Goal: Information Seeking & Learning: Understand process/instructions

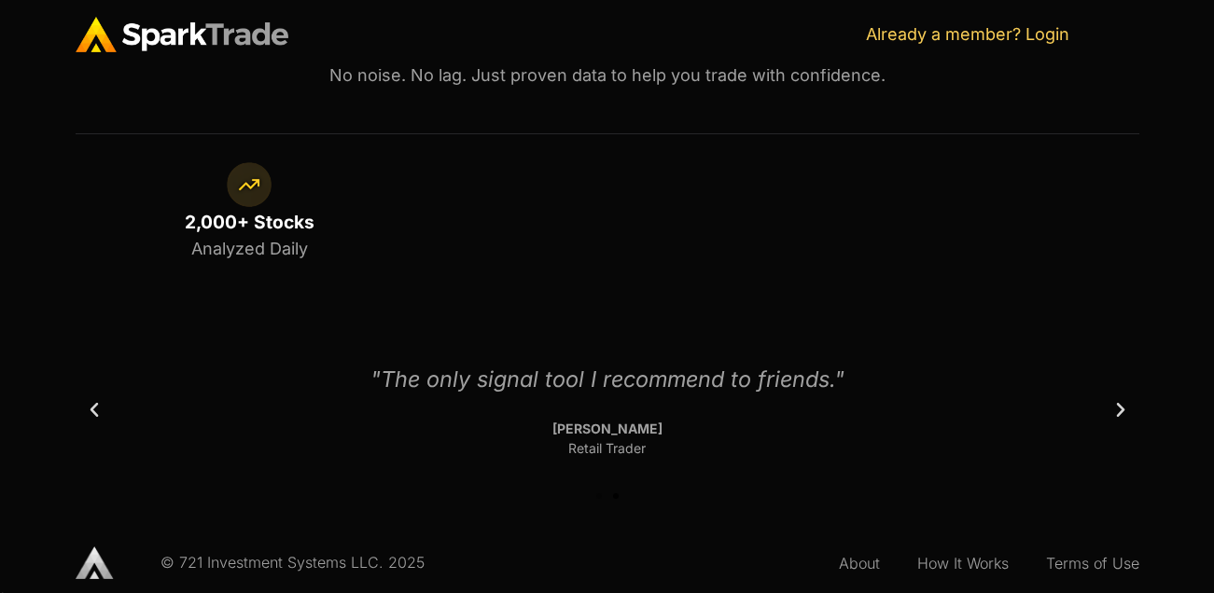
scroll to position [1302, 0]
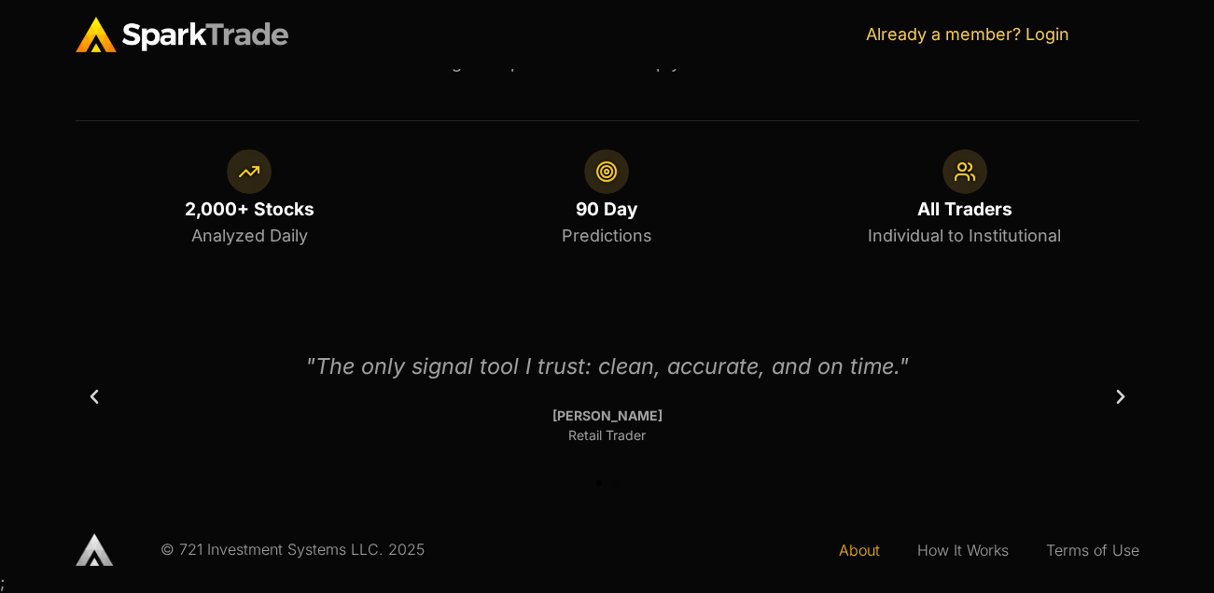
click at [857, 548] on link "About" at bounding box center [859, 550] width 78 height 43
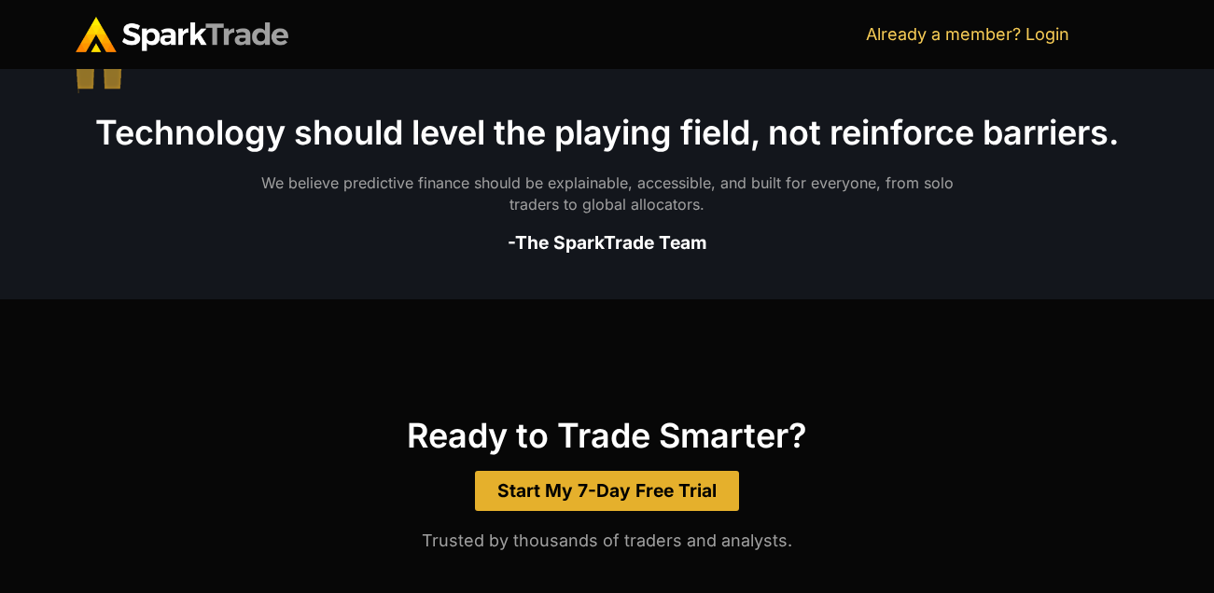
scroll to position [1748, 0]
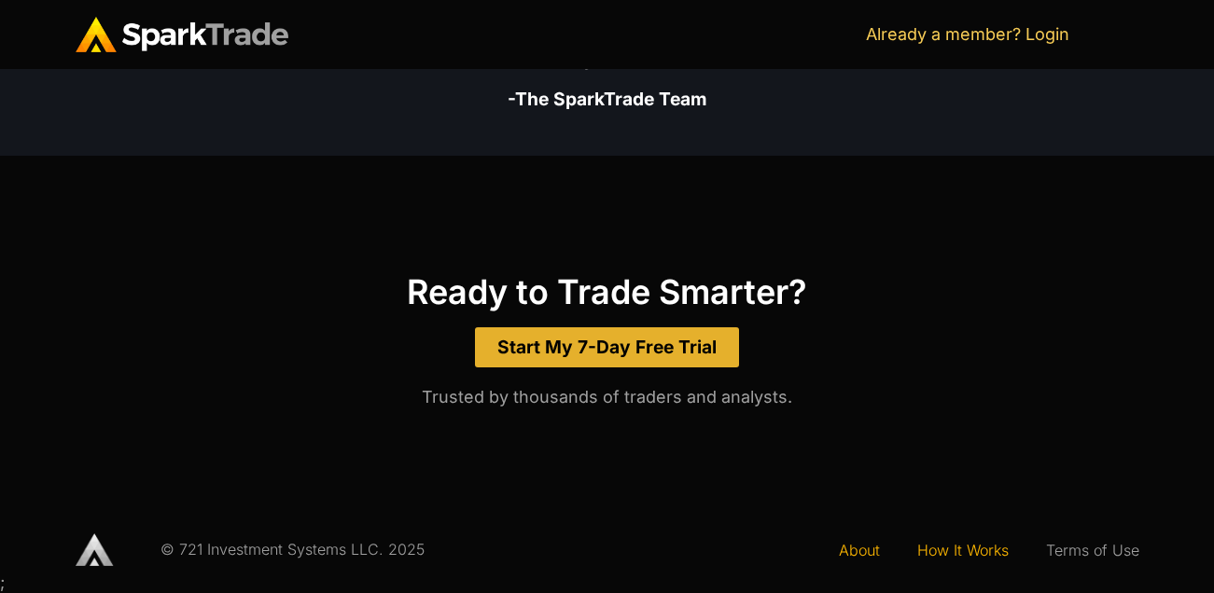
click at [996, 553] on link "How It Works" at bounding box center [962, 550] width 129 height 43
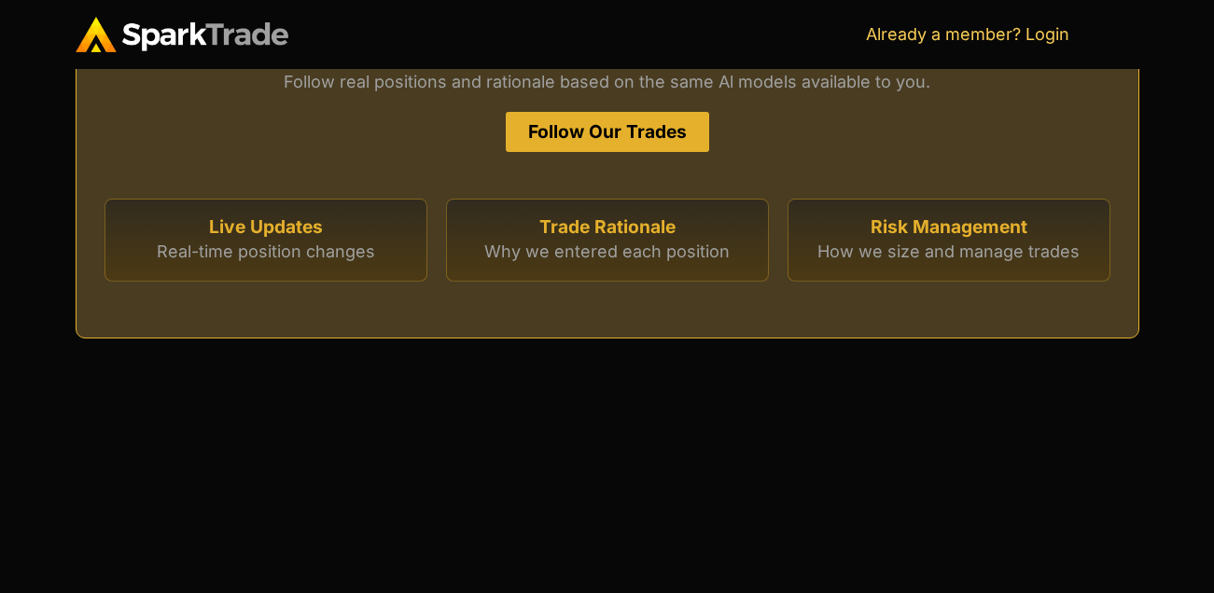
scroll to position [5353, 0]
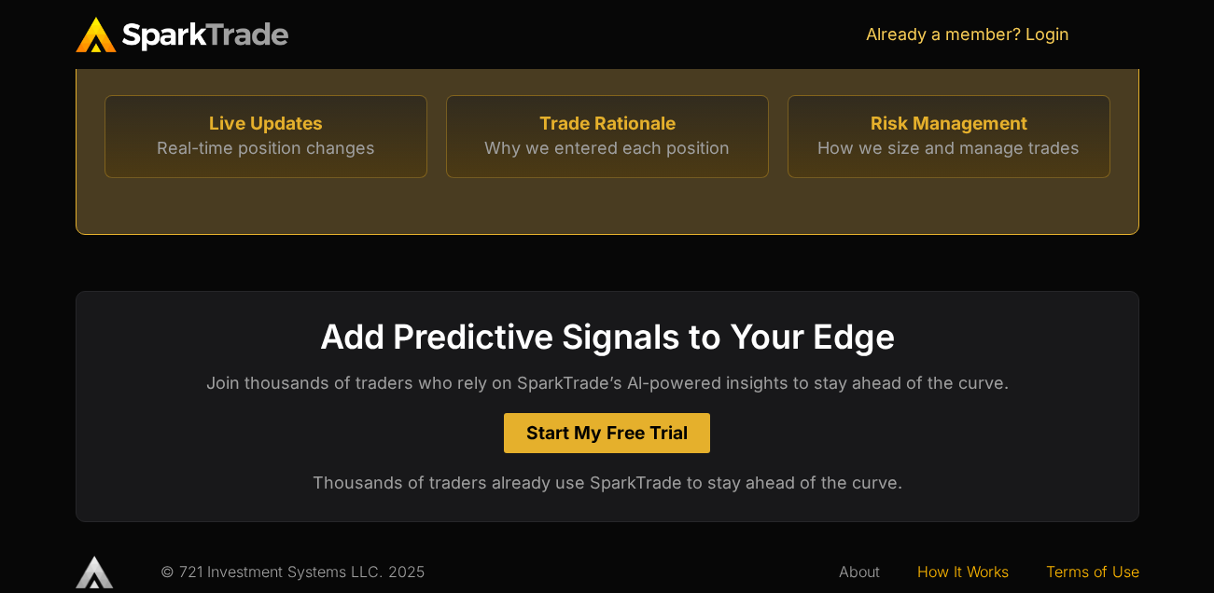
click at [1072, 550] on link "Terms of Use" at bounding box center [1092, 571] width 131 height 43
